Goal: Task Accomplishment & Management: Use online tool/utility

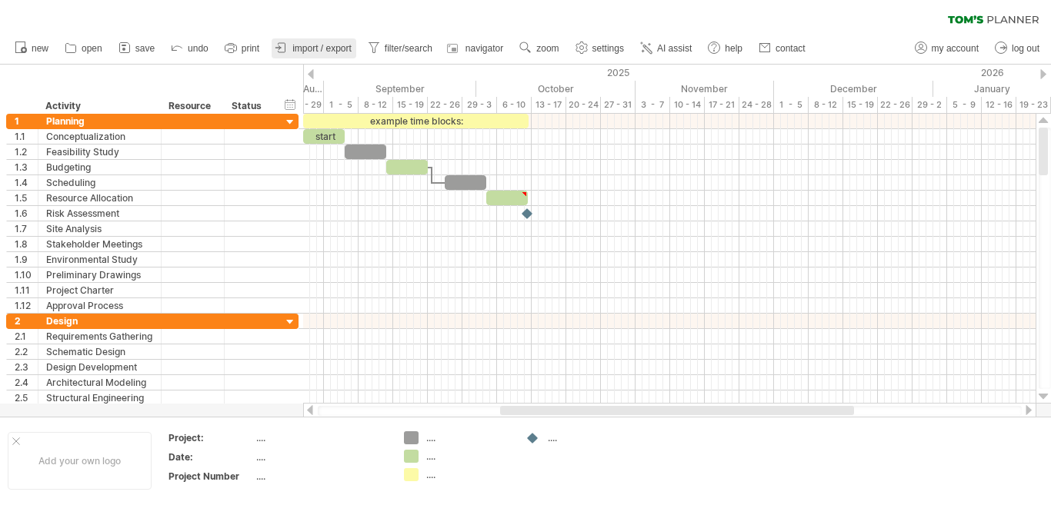
click at [334, 51] on span "import / export" at bounding box center [321, 48] width 59 height 11
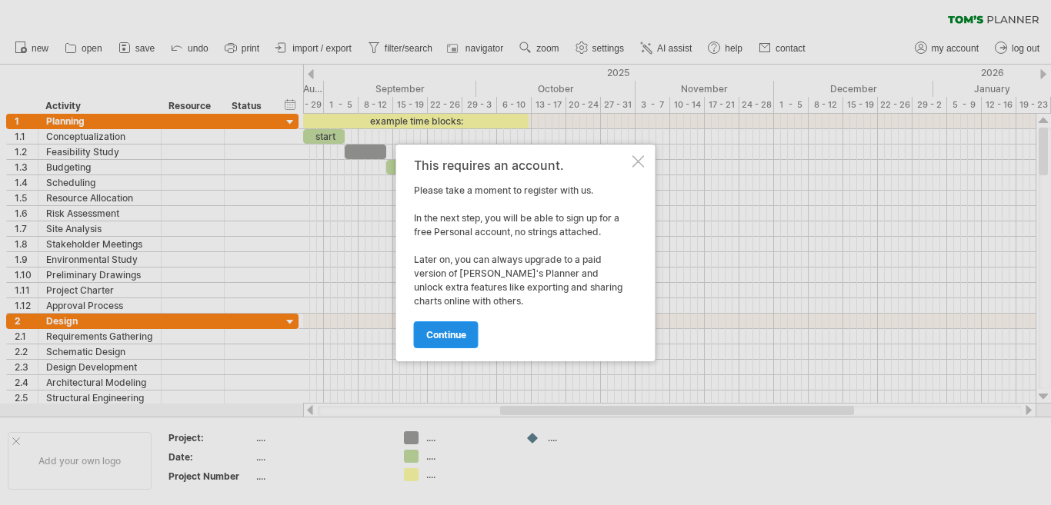
click at [468, 335] on link "continue" at bounding box center [446, 335] width 65 height 27
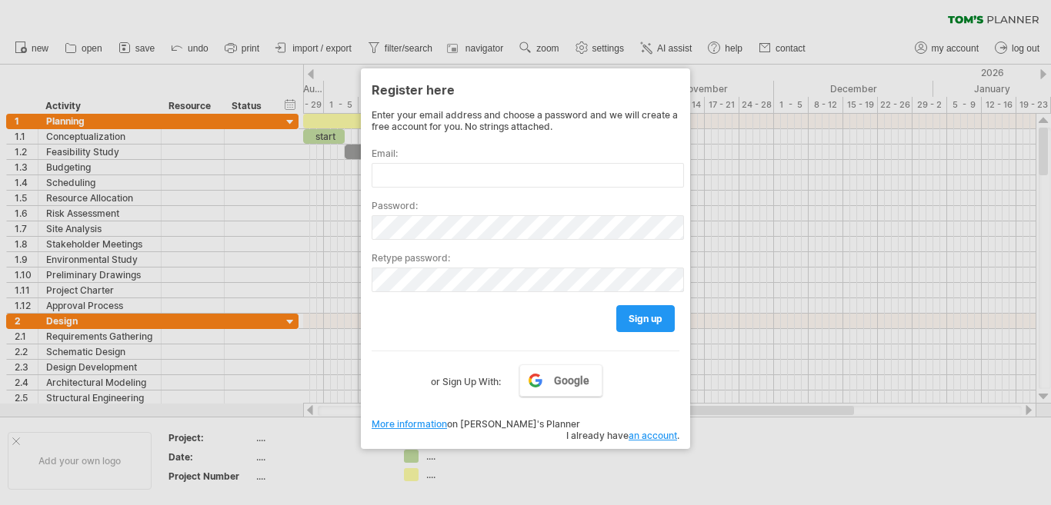
click at [712, 415] on div at bounding box center [525, 252] width 1051 height 505
click at [590, 385] on link "Google" at bounding box center [560, 381] width 83 height 32
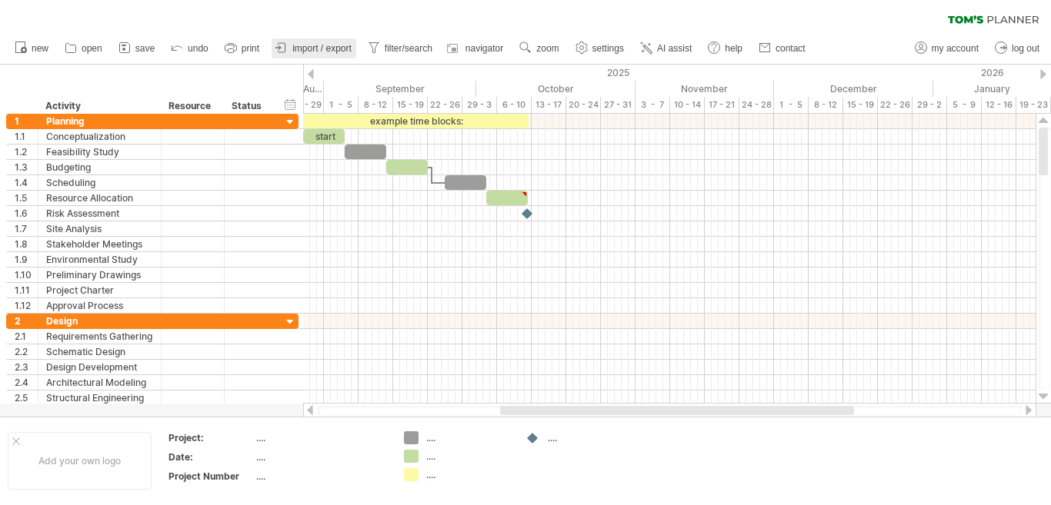
click at [303, 48] on span "import / export" at bounding box center [321, 48] width 59 height 11
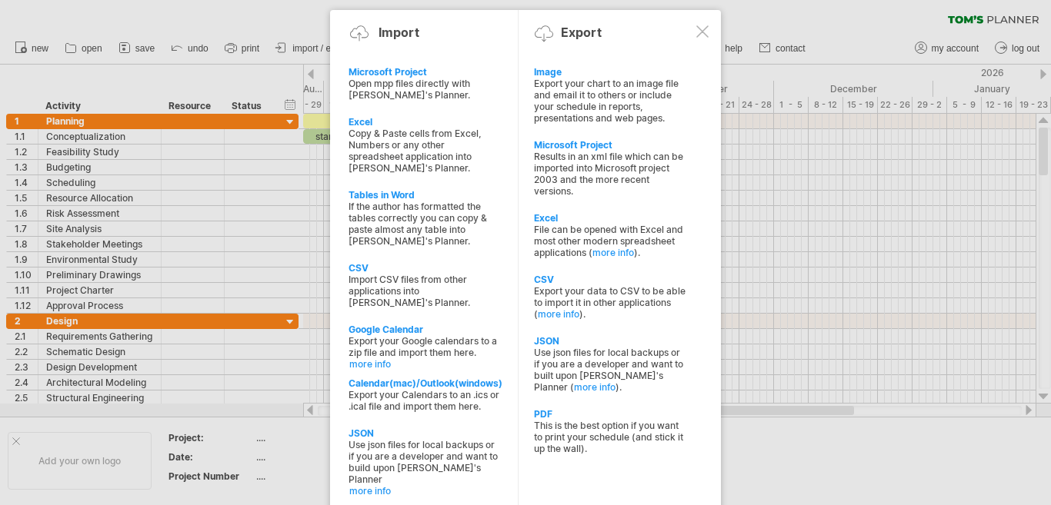
click at [706, 32] on div at bounding box center [702, 31] width 12 height 12
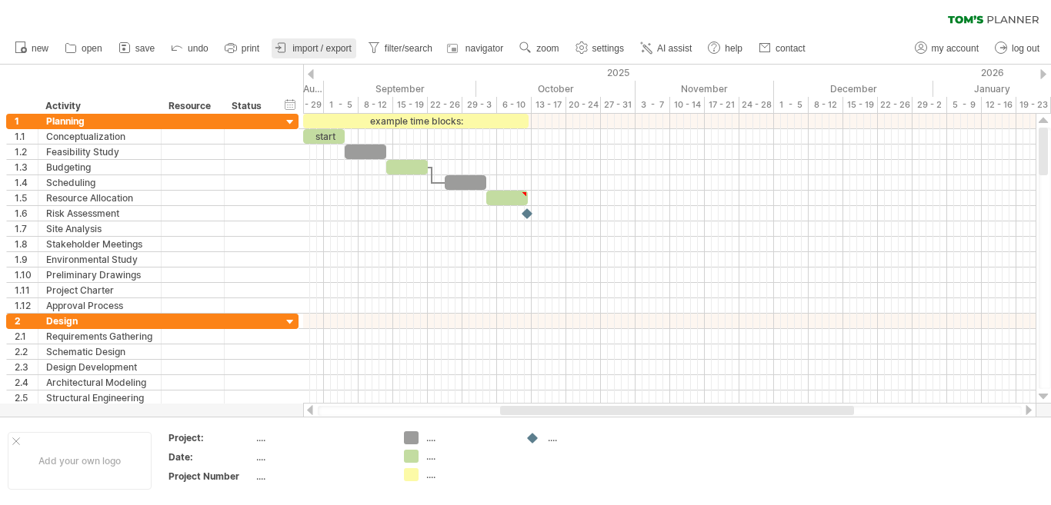
click at [325, 47] on span "import / export" at bounding box center [321, 48] width 59 height 11
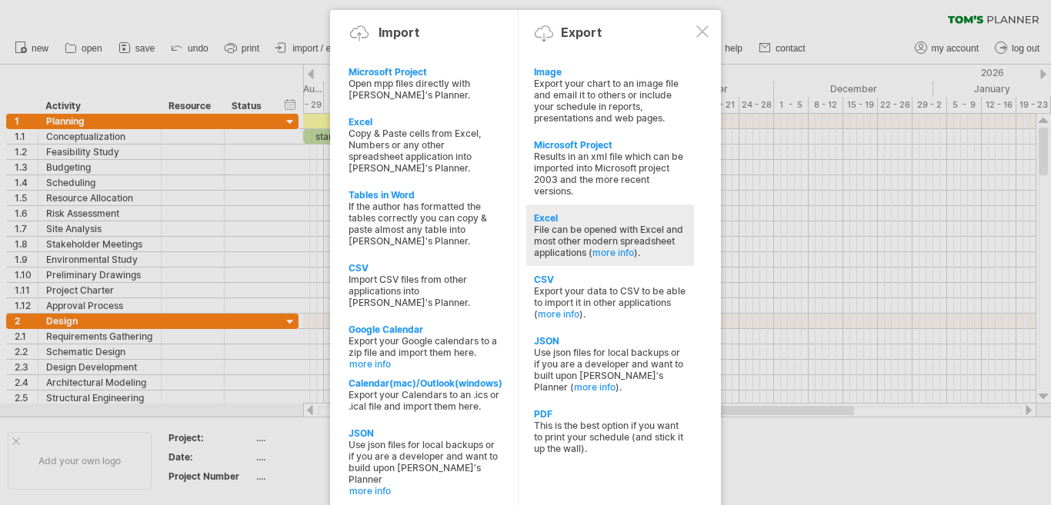
click at [570, 227] on div "File can be opened with Excel and most other modern spreadsheet applications ( …" at bounding box center [610, 241] width 152 height 35
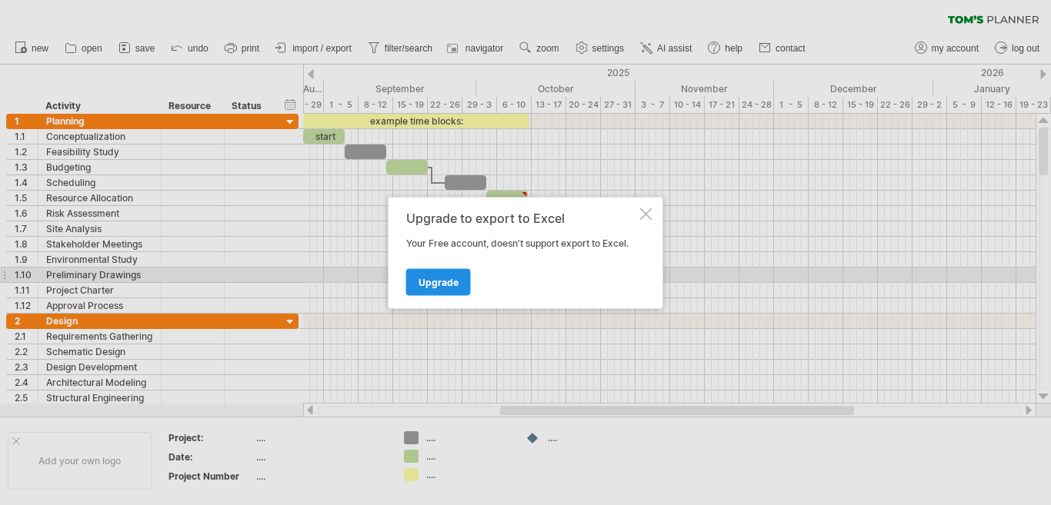
click at [452, 281] on span "Upgrade" at bounding box center [439, 282] width 40 height 12
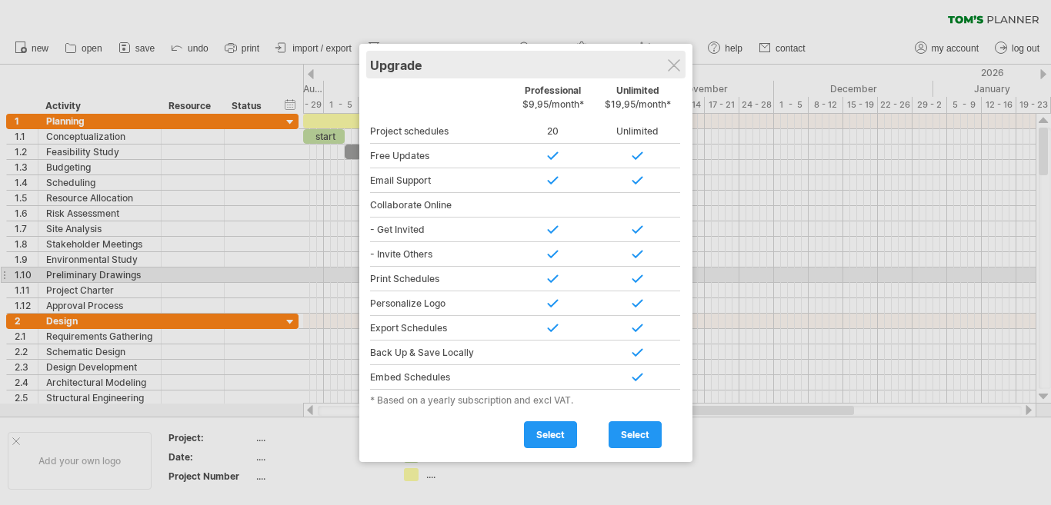
click at [663, 66] on div "Upgrade" at bounding box center [526, 65] width 312 height 28
click at [668, 66] on div at bounding box center [674, 65] width 12 height 12
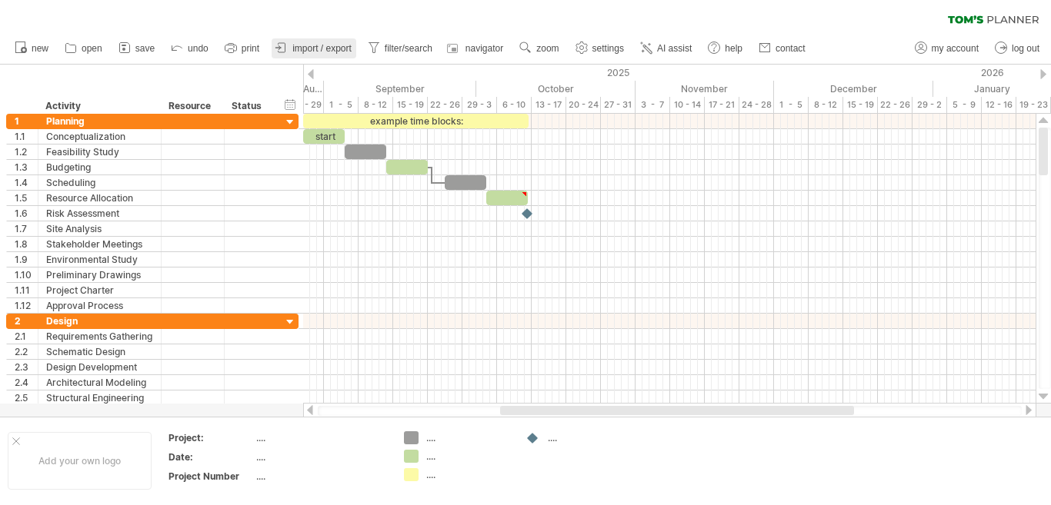
click at [316, 55] on link "import / export" at bounding box center [314, 48] width 85 height 20
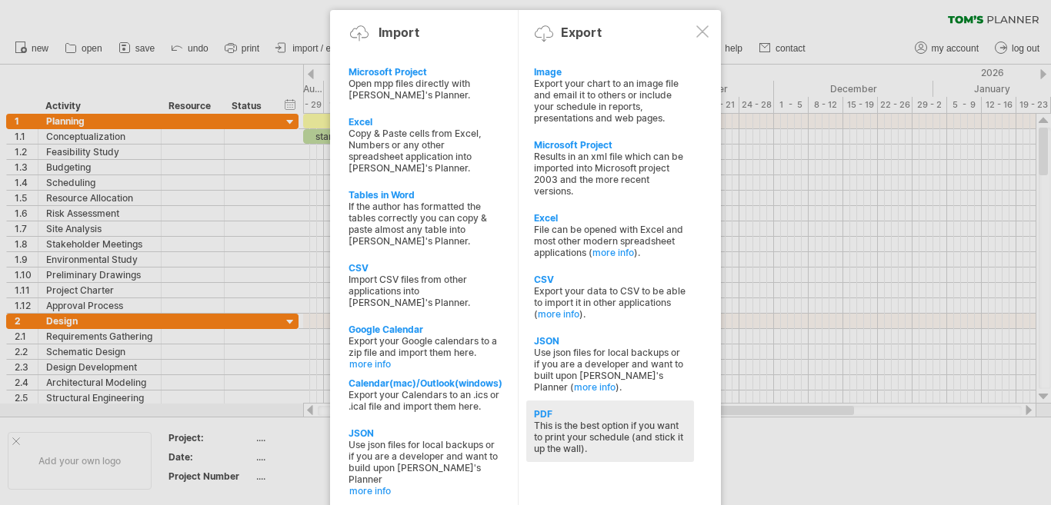
click at [592, 432] on div "This is the best option if you want to print your schedule (and stick it up the…" at bounding box center [610, 437] width 152 height 35
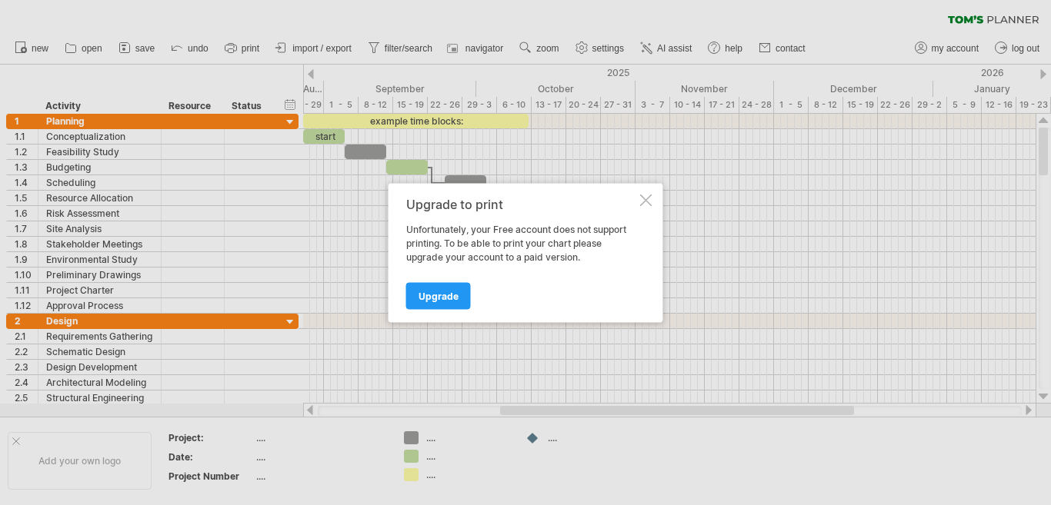
click at [645, 198] on div at bounding box center [646, 200] width 12 height 12
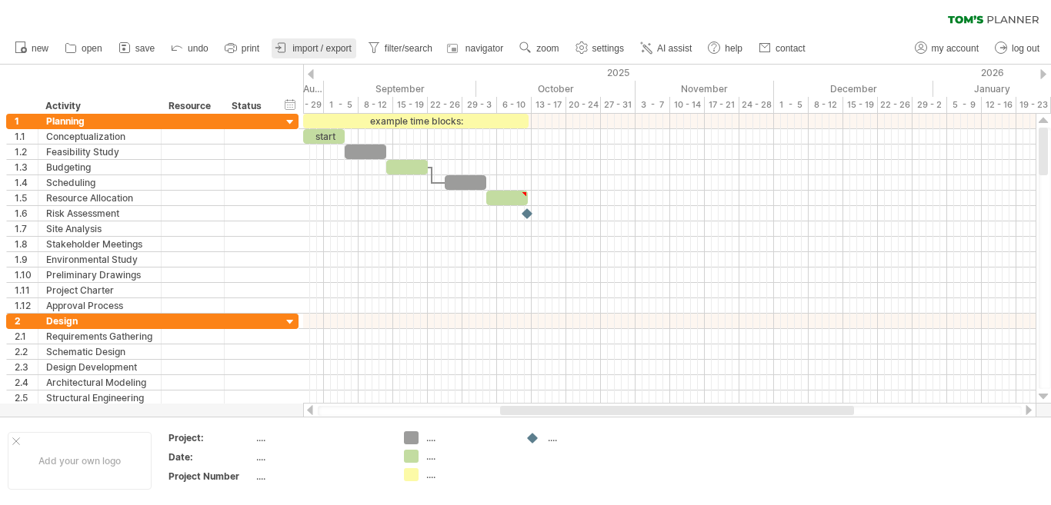
click at [339, 40] on link "import / export" at bounding box center [314, 48] width 85 height 20
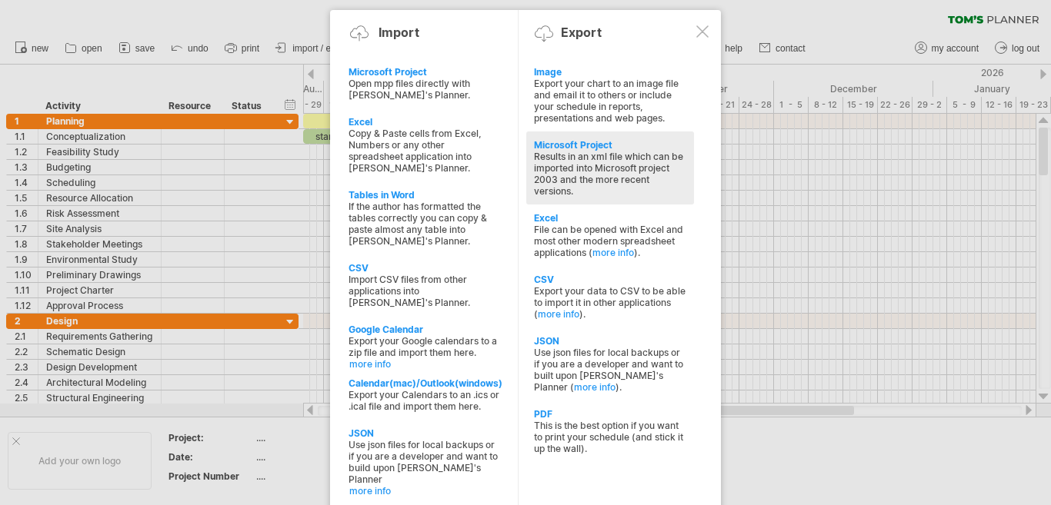
click at [599, 182] on div "Results in an xml file which can be imported into Microsoft project 2003 and th…" at bounding box center [610, 174] width 152 height 46
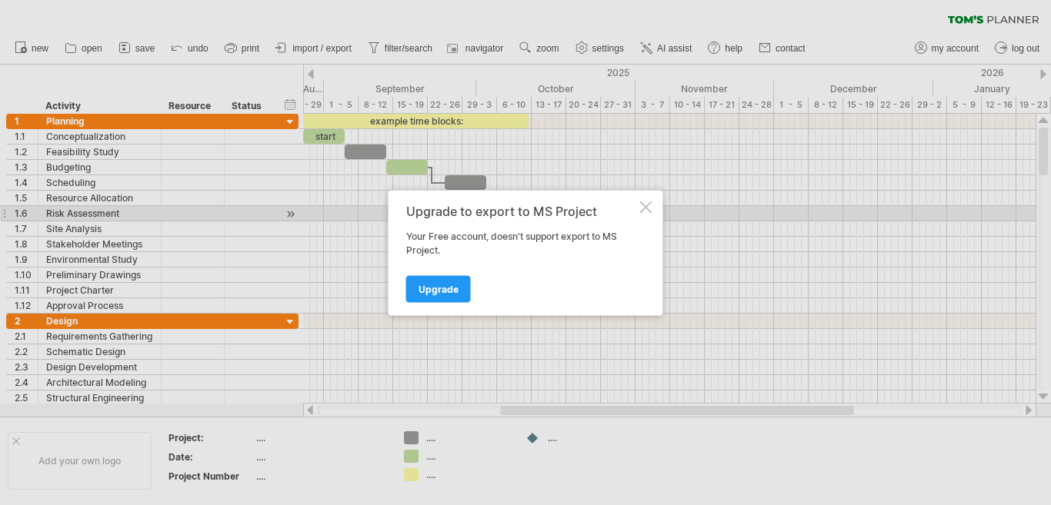
click at [649, 212] on div at bounding box center [646, 207] width 12 height 12
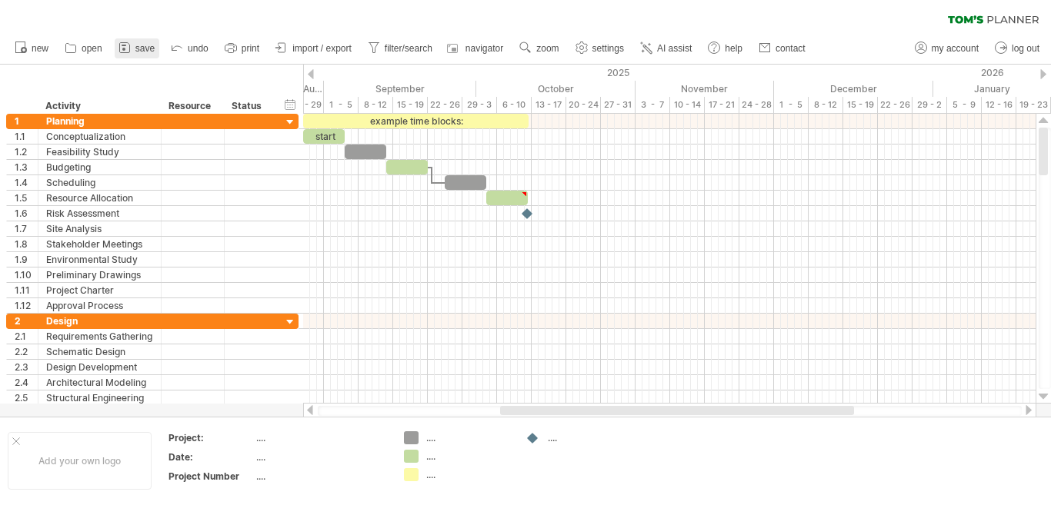
click at [135, 52] on link "save" at bounding box center [137, 48] width 45 height 20
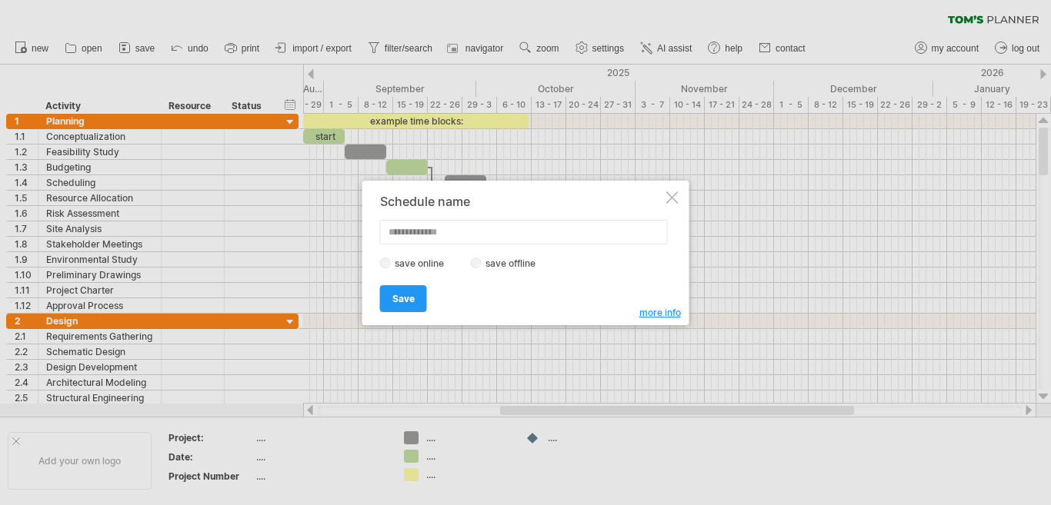
click at [667, 202] on div at bounding box center [672, 198] width 12 height 12
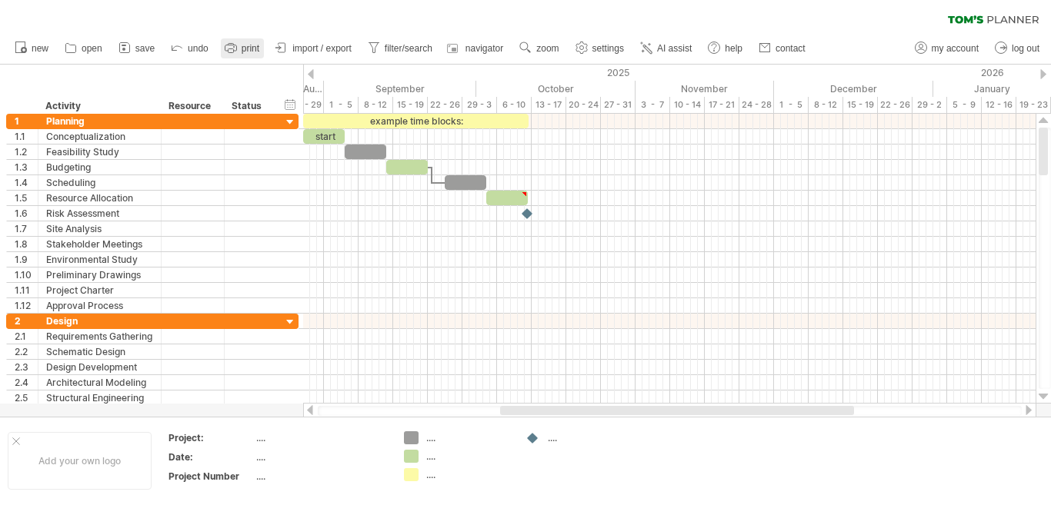
click at [246, 52] on span "print" at bounding box center [251, 48] width 18 height 11
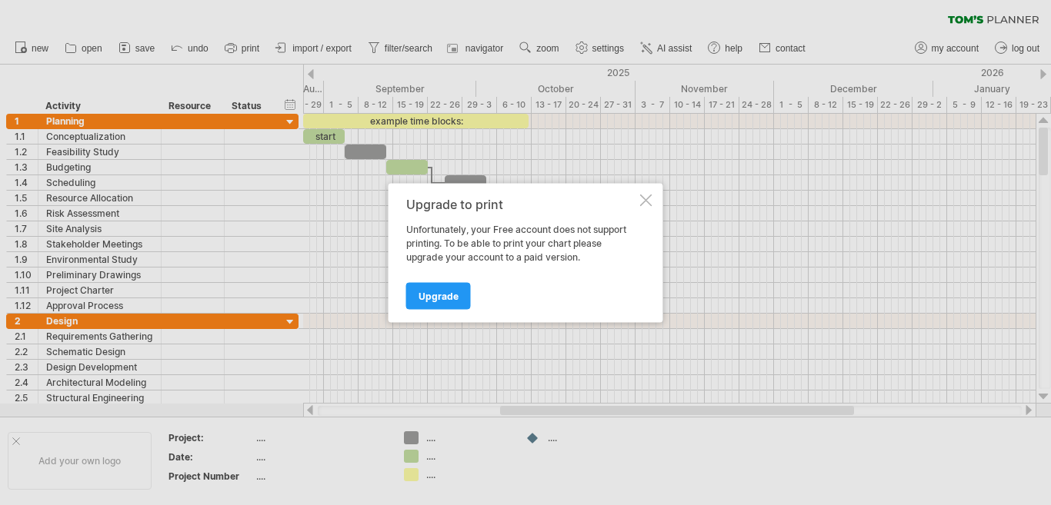
click at [649, 195] on div at bounding box center [646, 200] width 12 height 12
